Goal: Navigation & Orientation: Find specific page/section

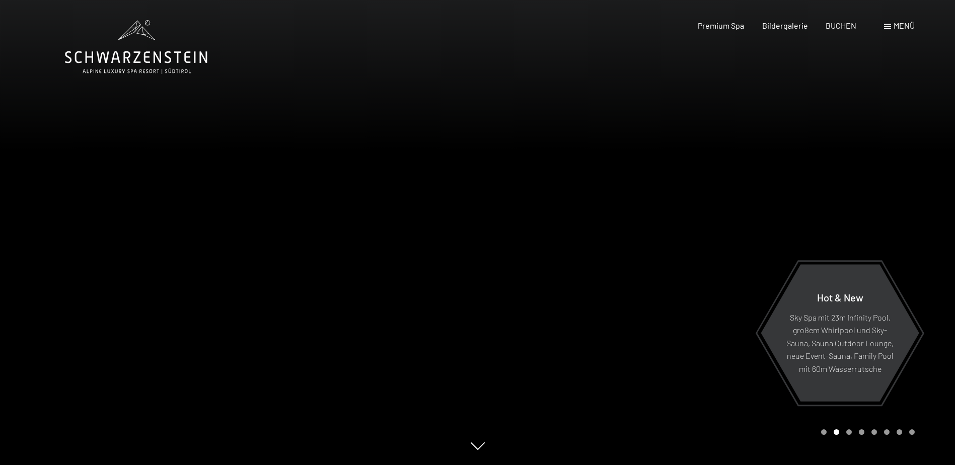
click at [898, 21] on span "Menü" at bounding box center [903, 26] width 21 height 10
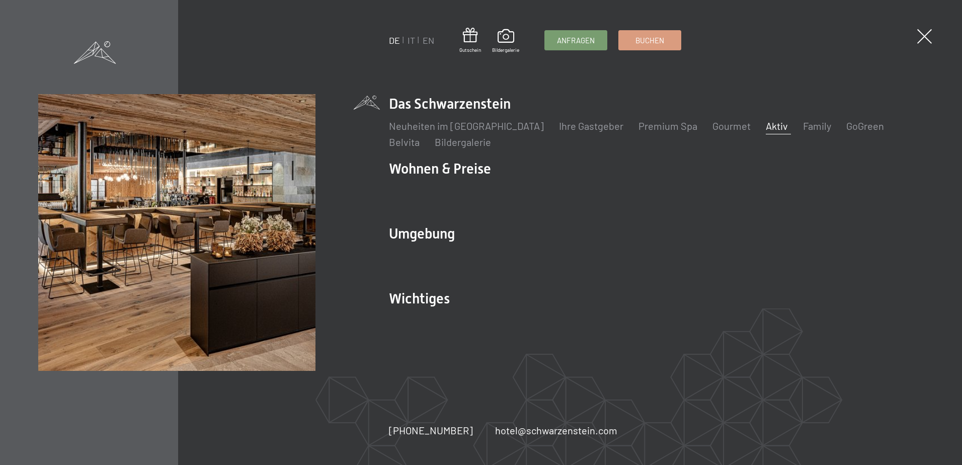
click at [766, 127] on link "Aktiv" at bounding box center [777, 126] width 22 height 12
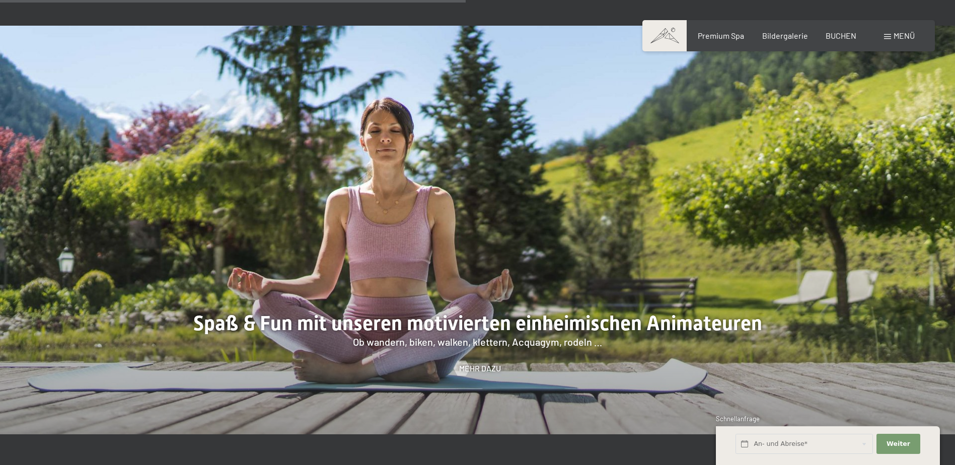
scroll to position [1409, 0]
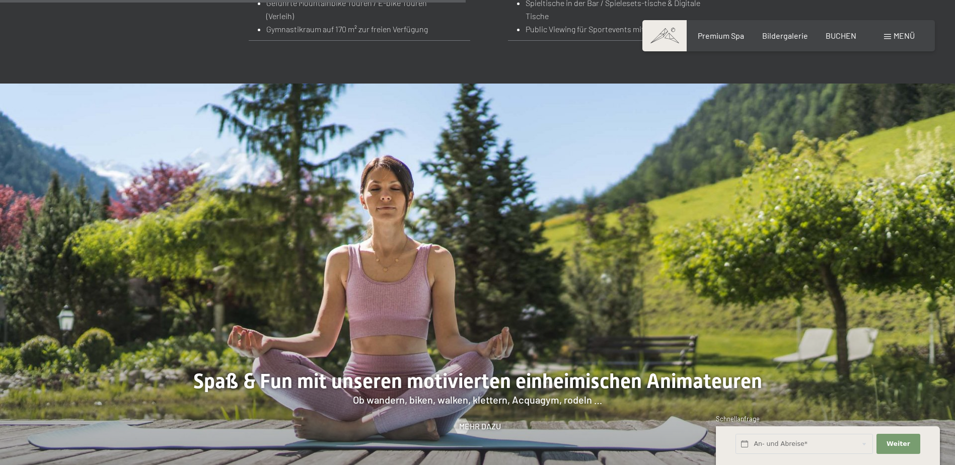
click at [906, 33] on span "Menü" at bounding box center [903, 36] width 21 height 10
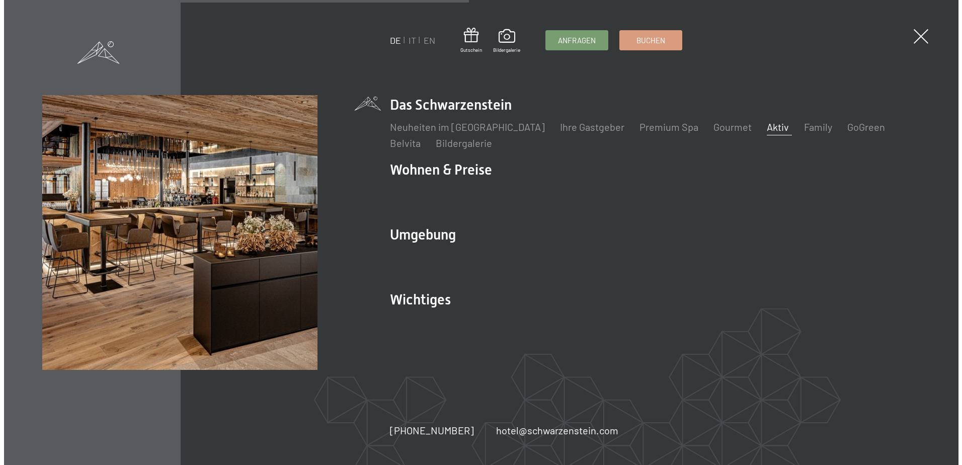
scroll to position [1412, 0]
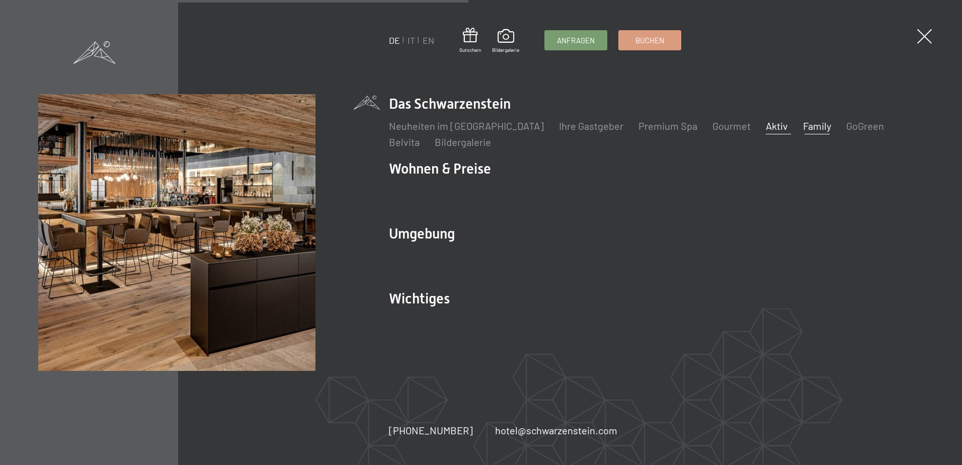
click at [803, 122] on link "Family" at bounding box center [817, 126] width 28 height 12
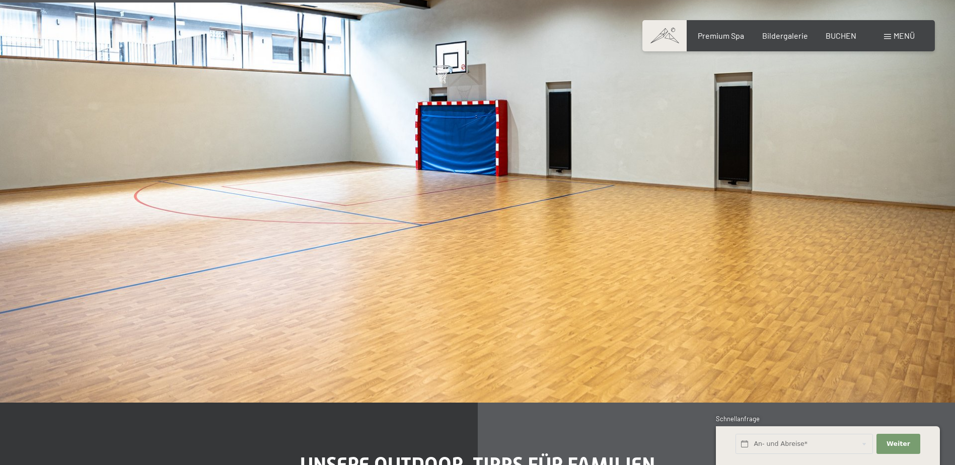
scroll to position [3523, 0]
